Goal: Use online tool/utility: Use online tool/utility

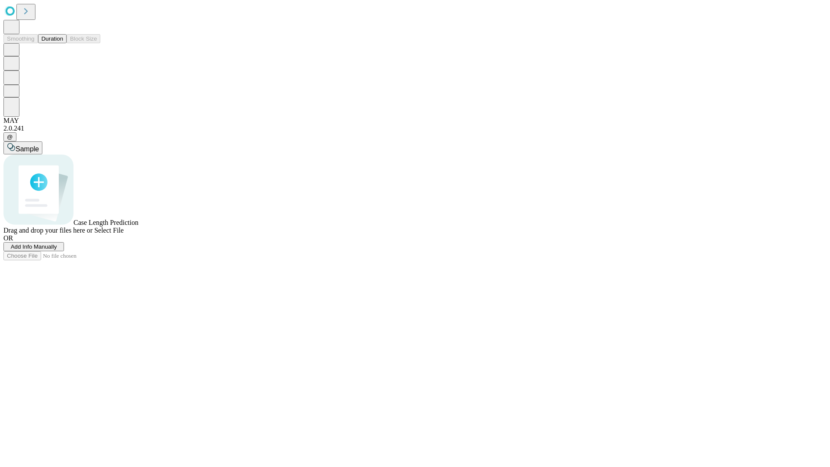
click at [63, 43] on button "Duration" at bounding box center [52, 38] width 29 height 9
click at [39, 145] on span "Sample" at bounding box center [27, 148] width 23 height 7
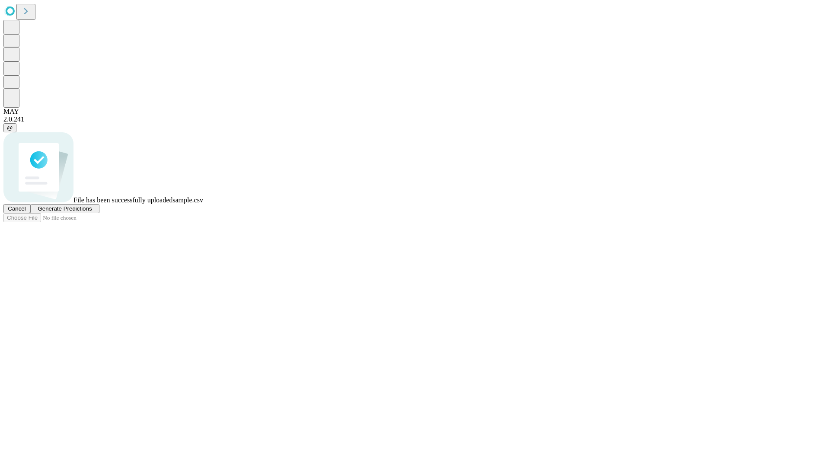
click at [92, 212] on span "Generate Predictions" at bounding box center [65, 208] width 54 height 6
